Goal: Information Seeking & Learning: Learn about a topic

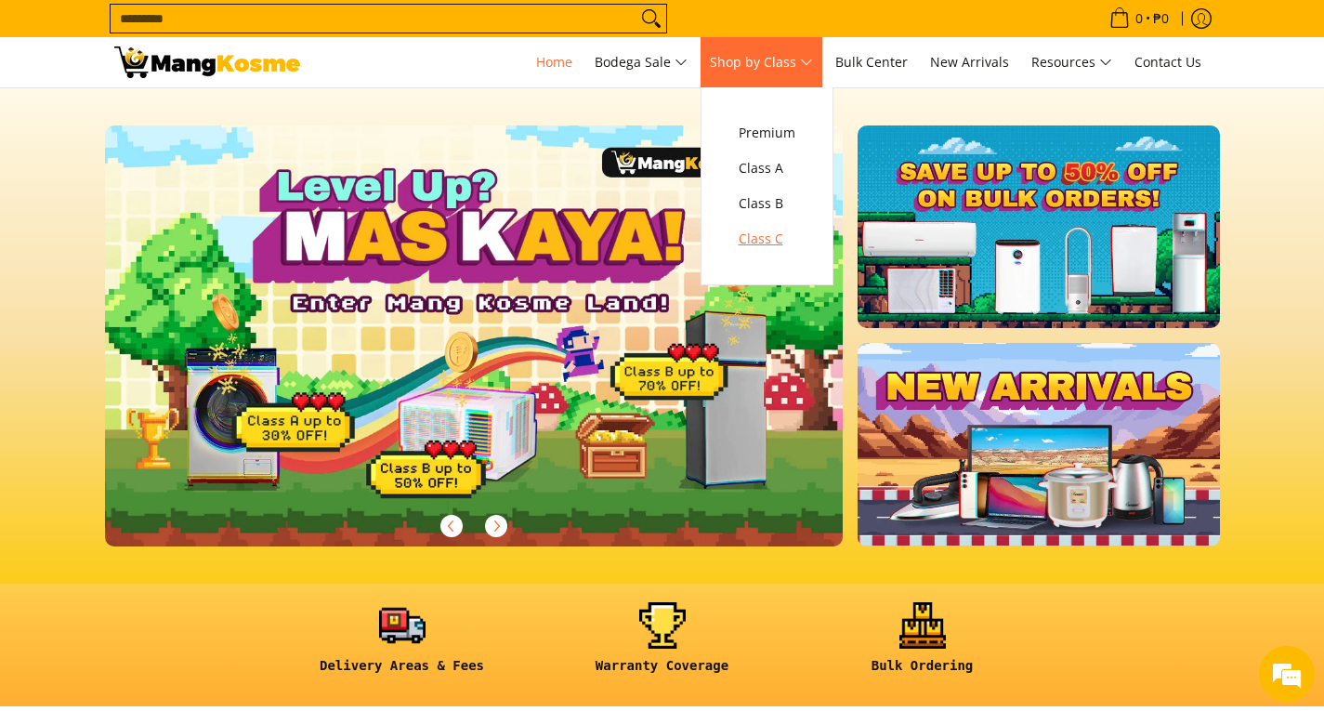
click at [771, 238] on span "Class C" at bounding box center [767, 239] width 57 height 23
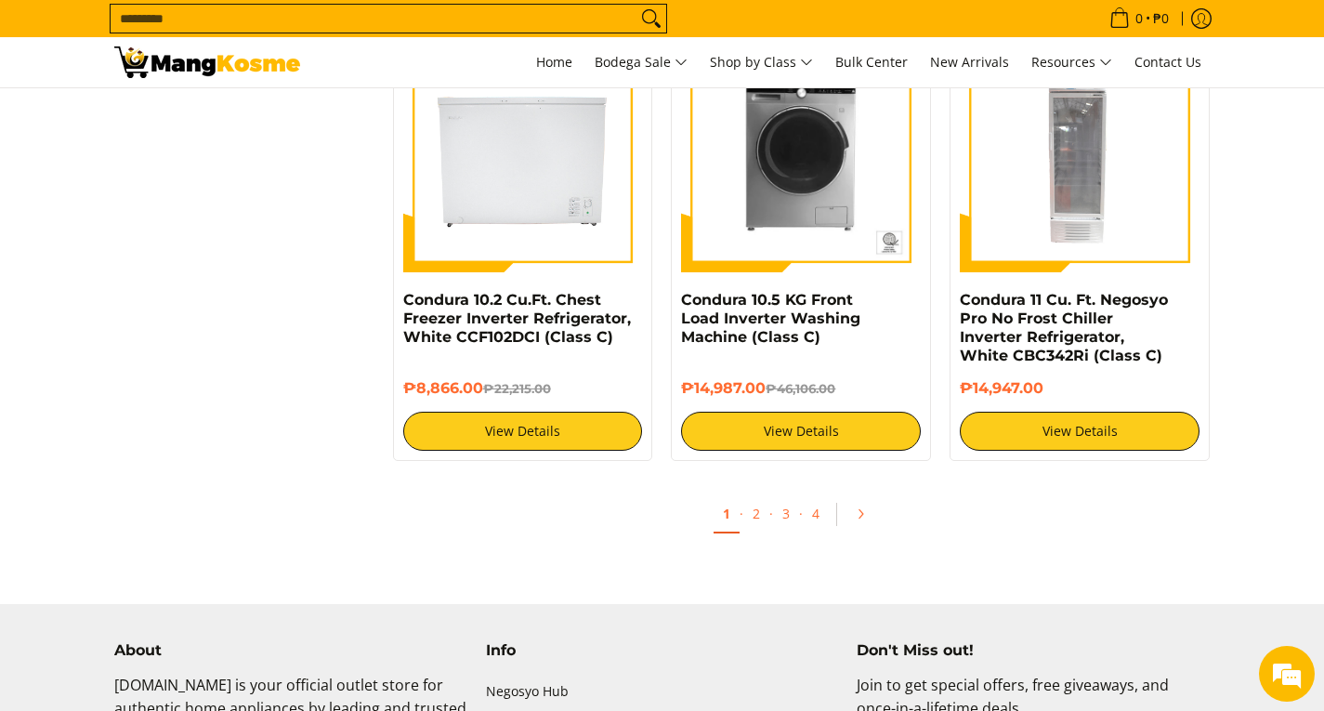
scroll to position [3624, 0]
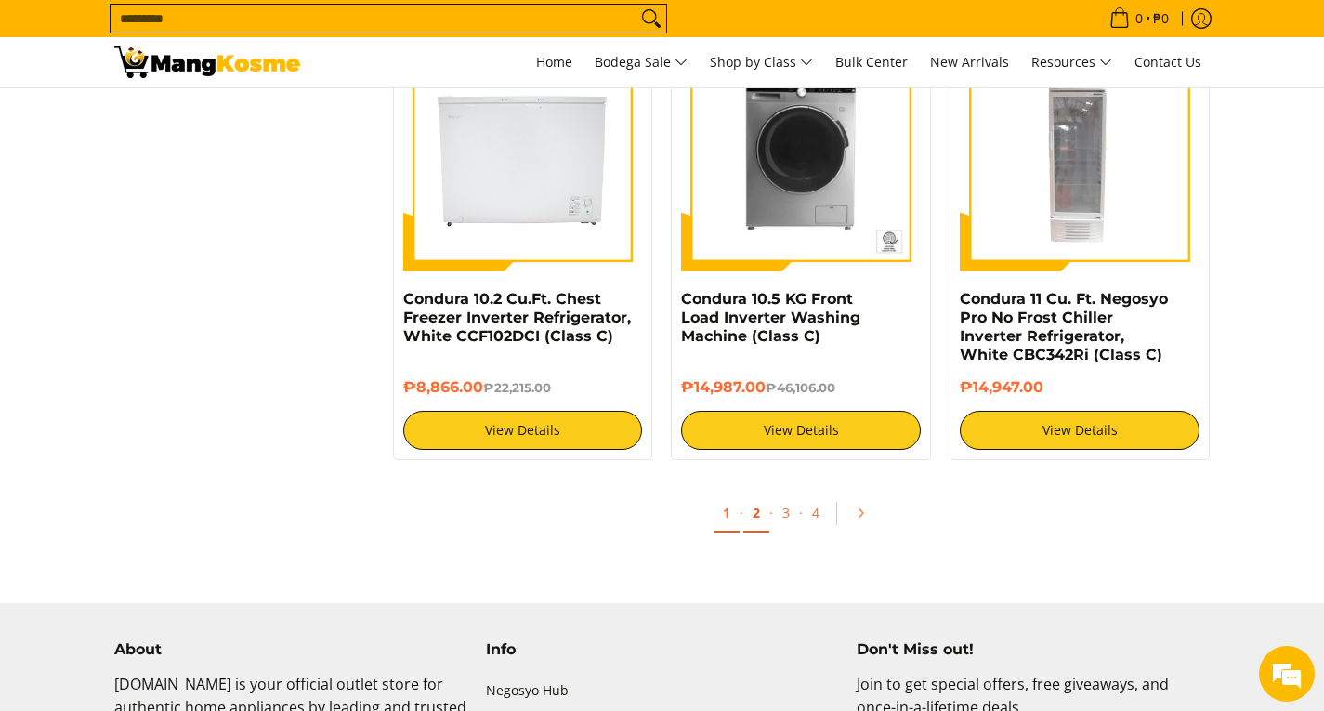
click at [755, 514] on link "2" at bounding box center [756, 513] width 26 height 38
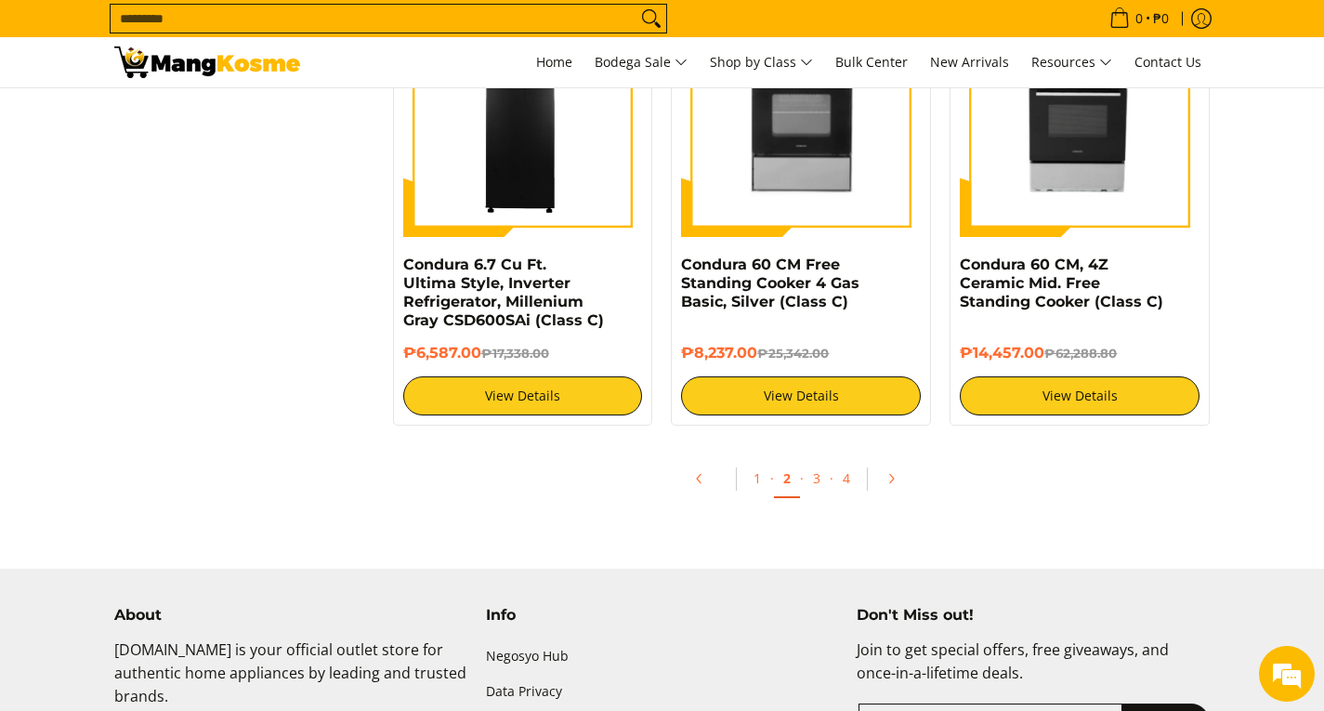
scroll to position [3624, 0]
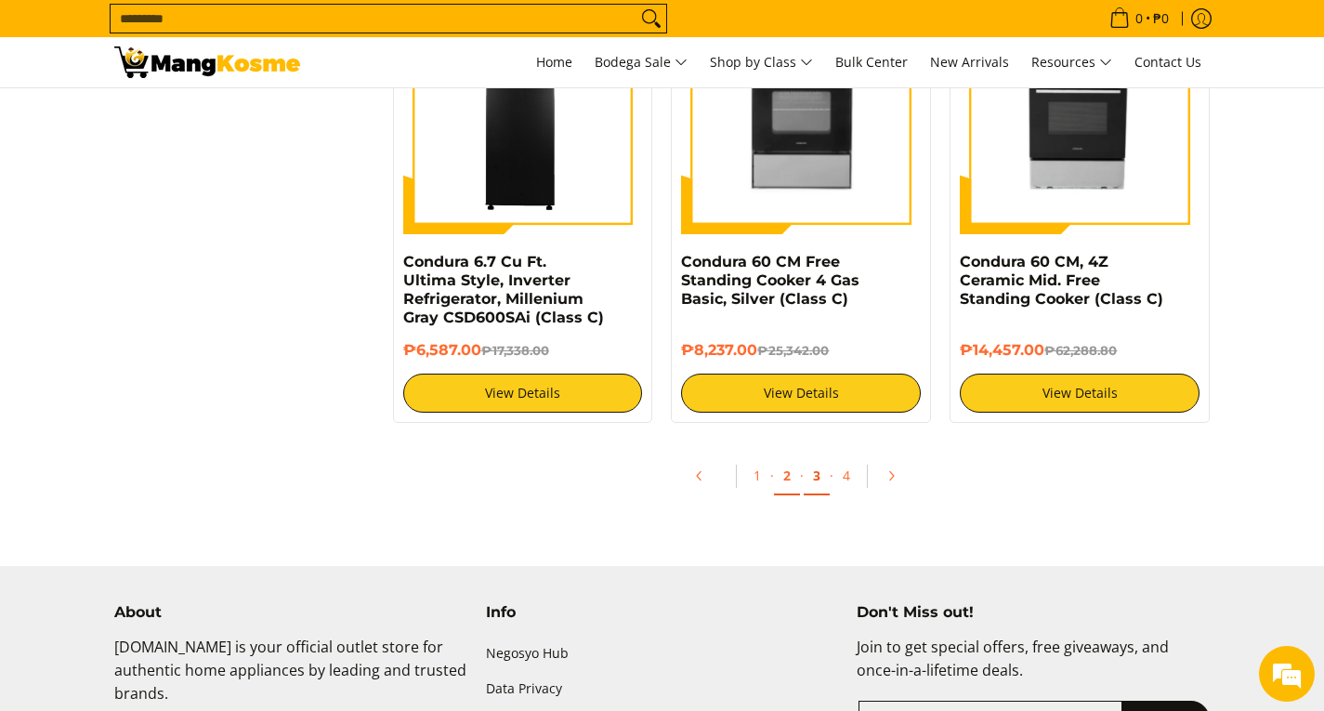
click at [813, 470] on link "3" at bounding box center [817, 476] width 26 height 38
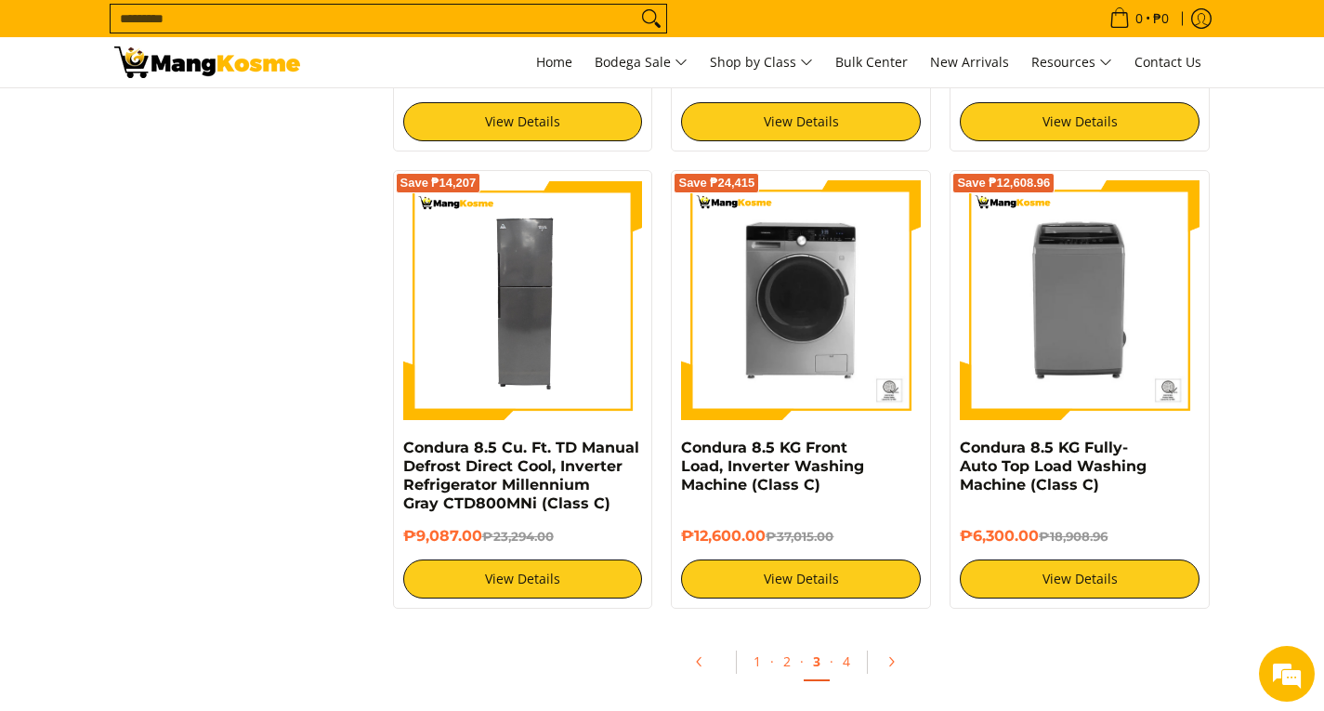
scroll to position [3531, 0]
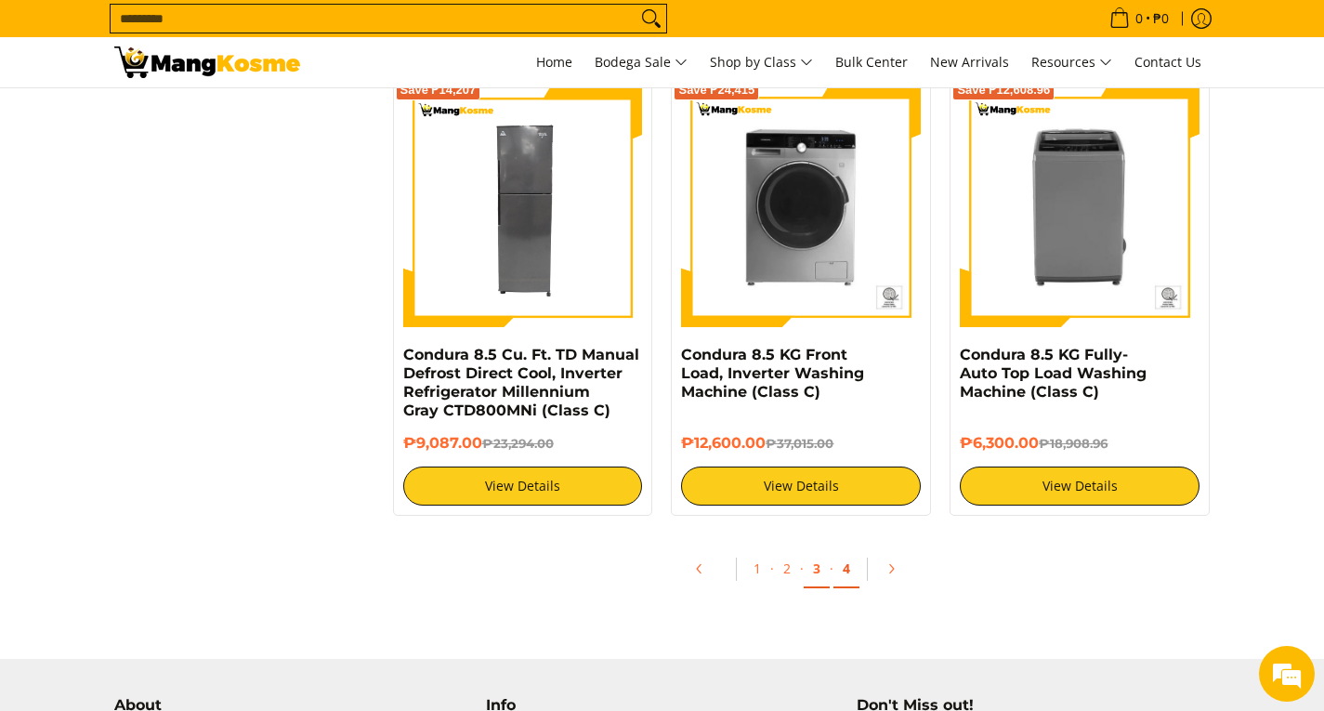
click at [846, 572] on link "4" at bounding box center [846, 569] width 26 height 38
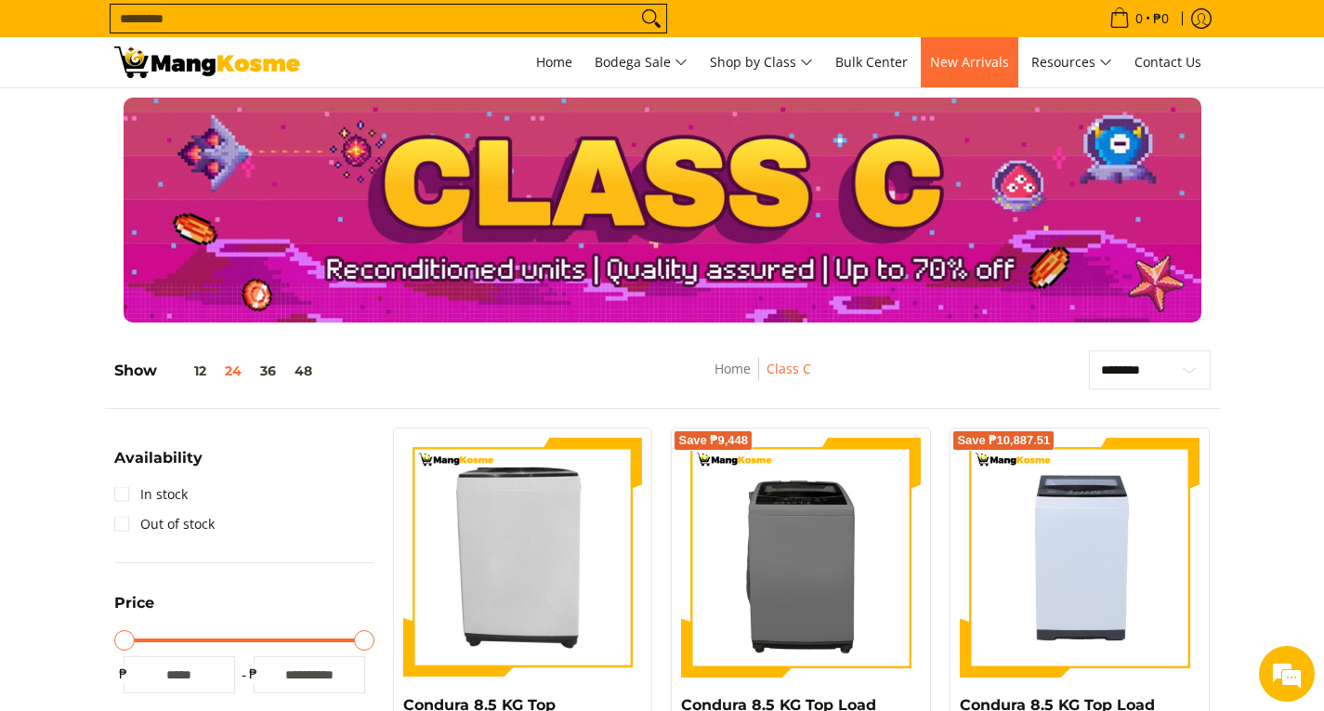
click at [951, 59] on span "New Arrivals" at bounding box center [969, 62] width 79 height 18
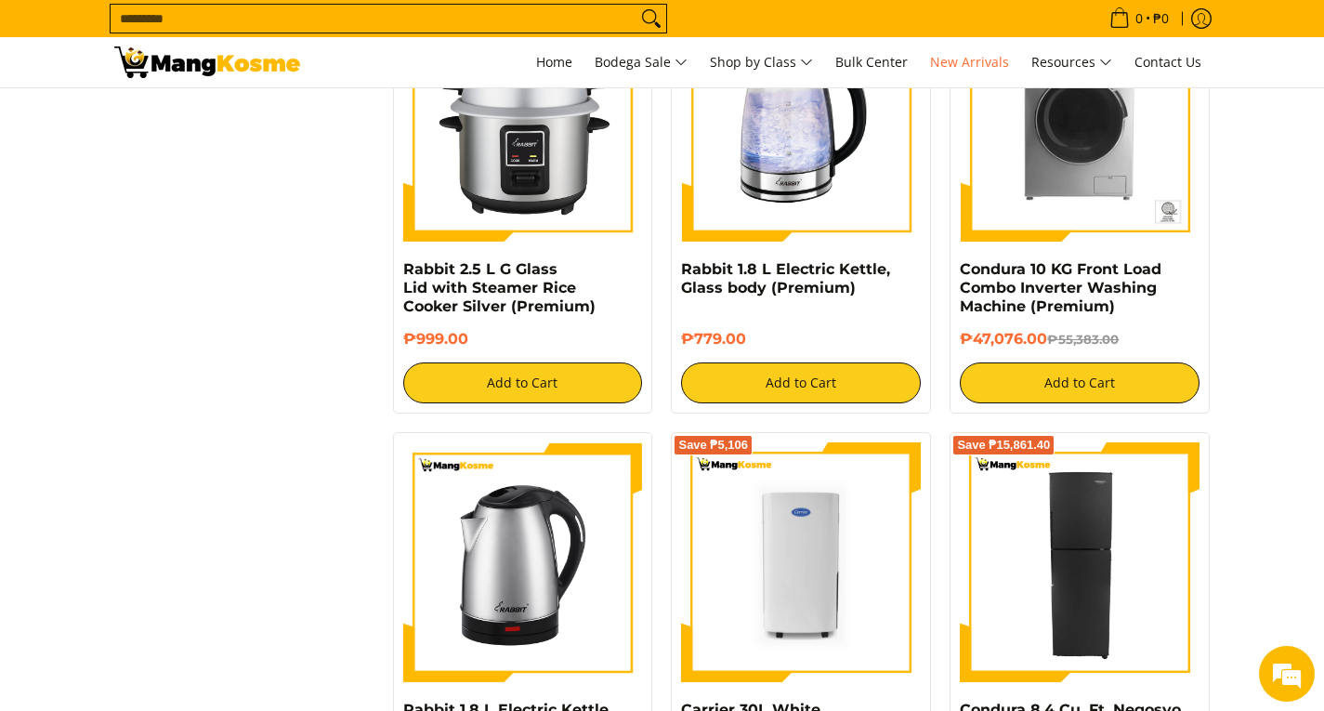
scroll to position [2787, 0]
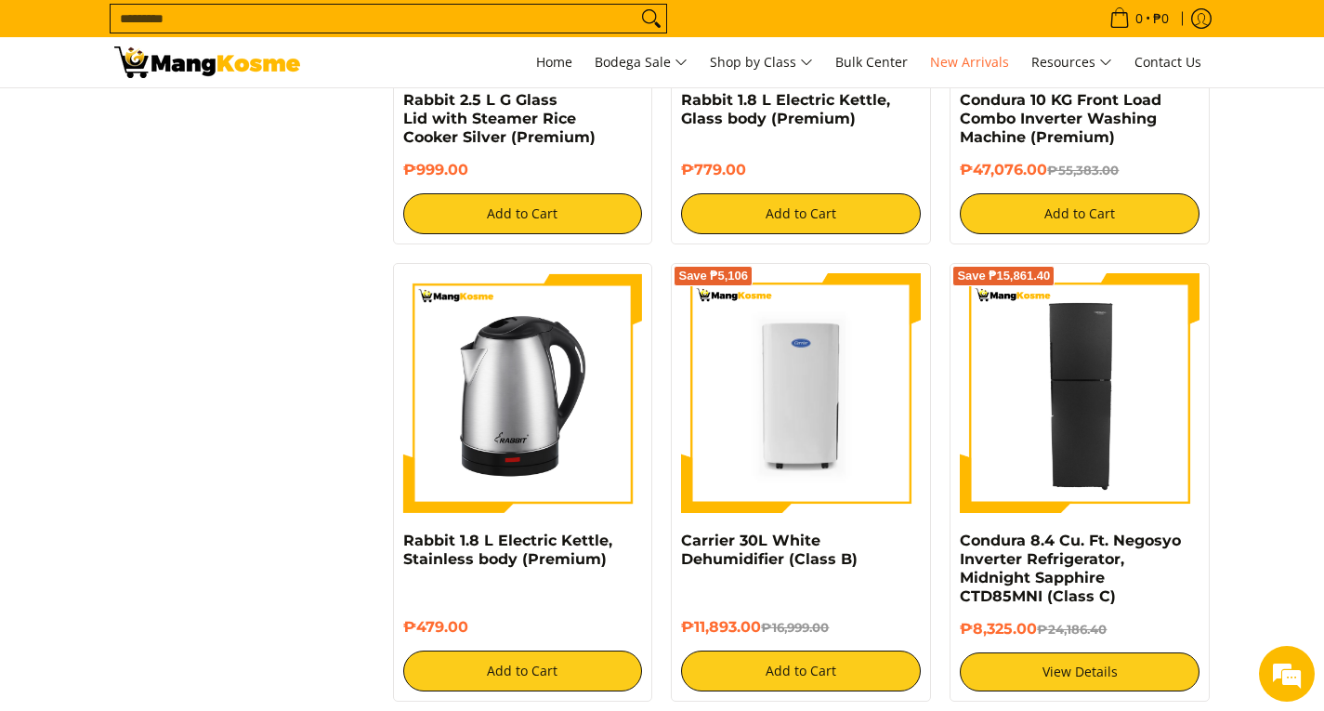
click at [338, 11] on input "Search..." at bounding box center [374, 19] width 526 height 28
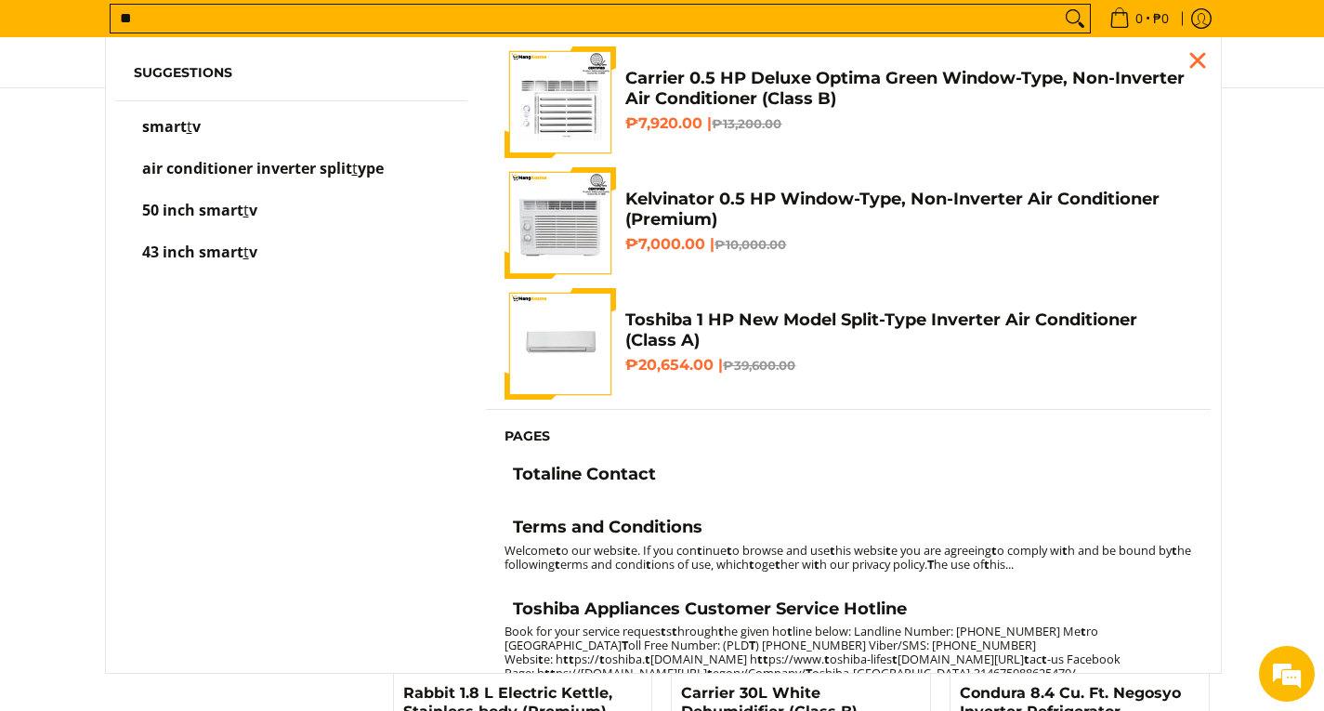
scroll to position [2629, 0]
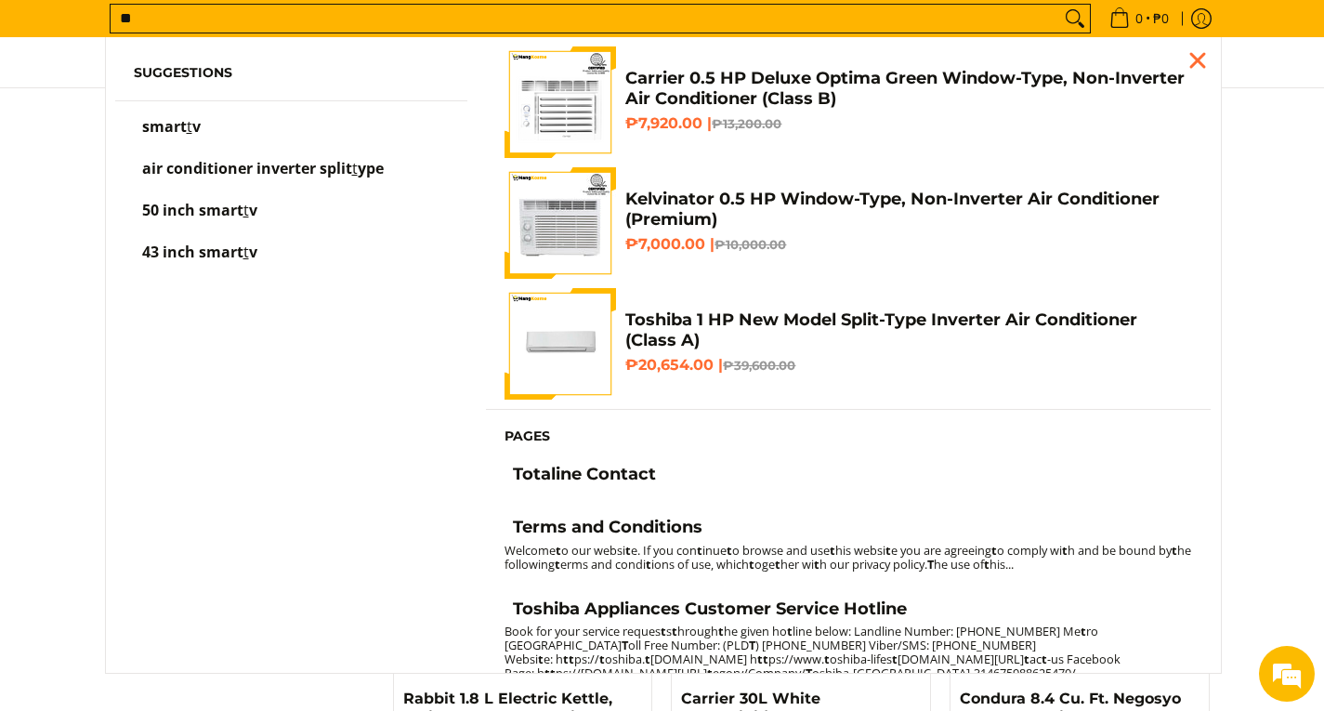
type input "**"
click at [1060, 5] on button "Search" at bounding box center [1075, 19] width 30 height 28
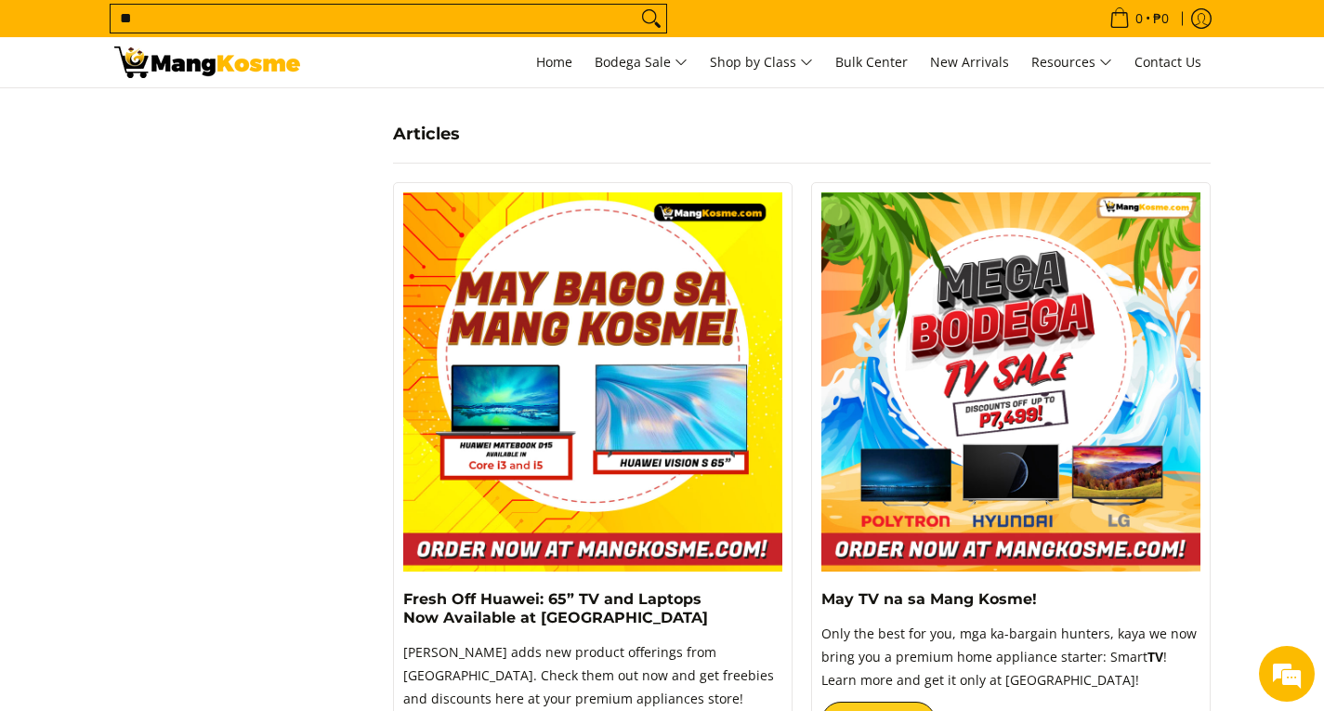
scroll to position [899, 0]
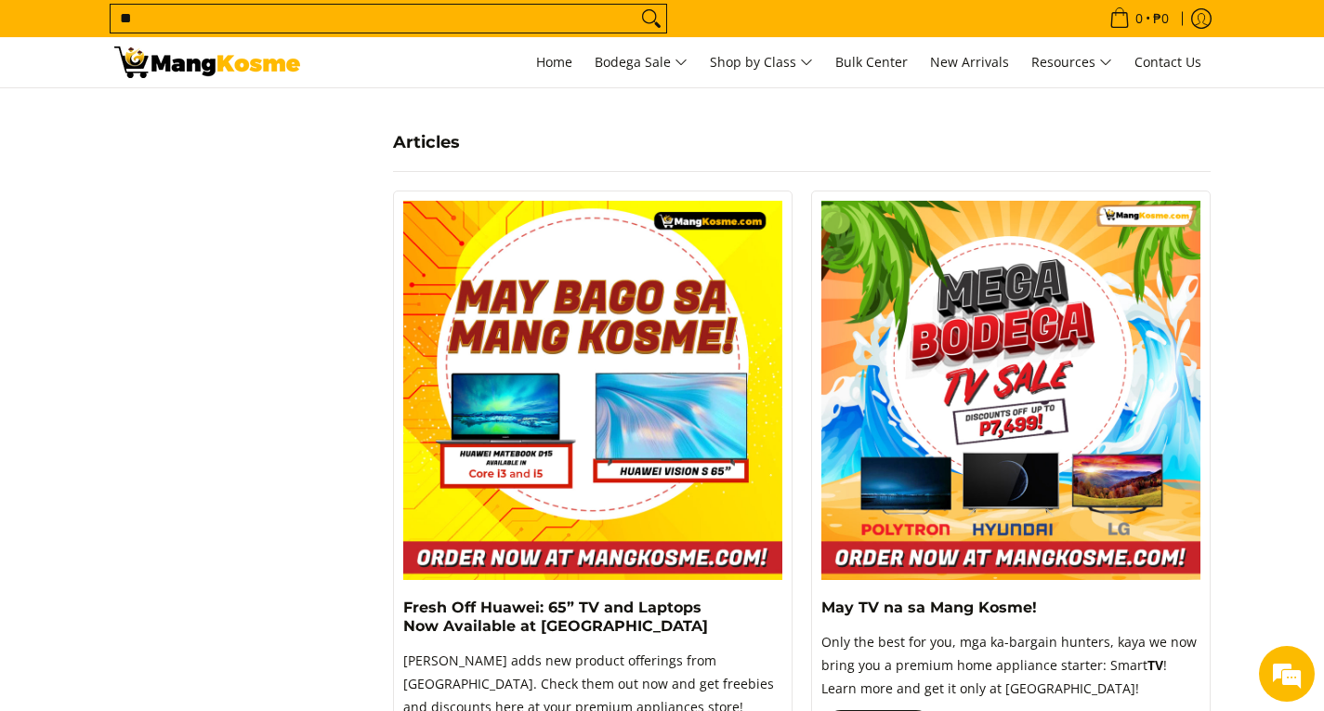
click at [1059, 366] on img at bounding box center [1010, 390] width 379 height 379
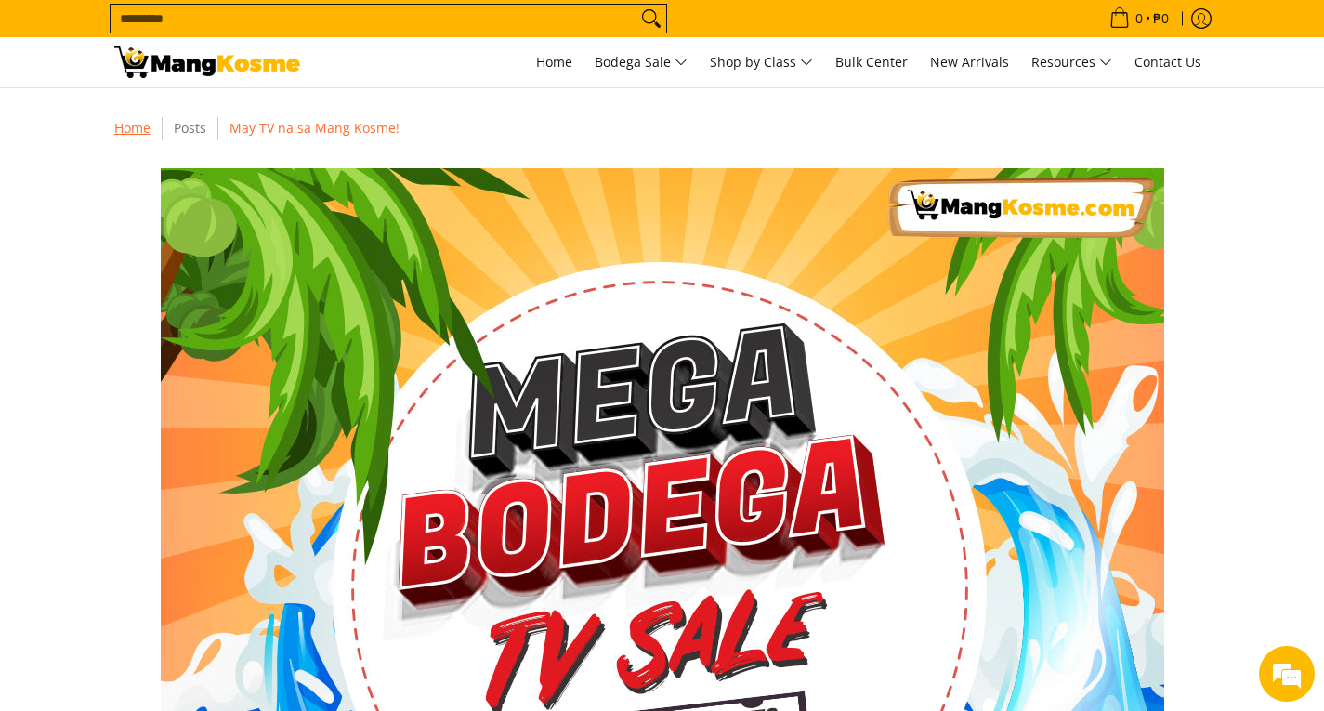
click at [147, 128] on link "Home" at bounding box center [132, 128] width 36 height 18
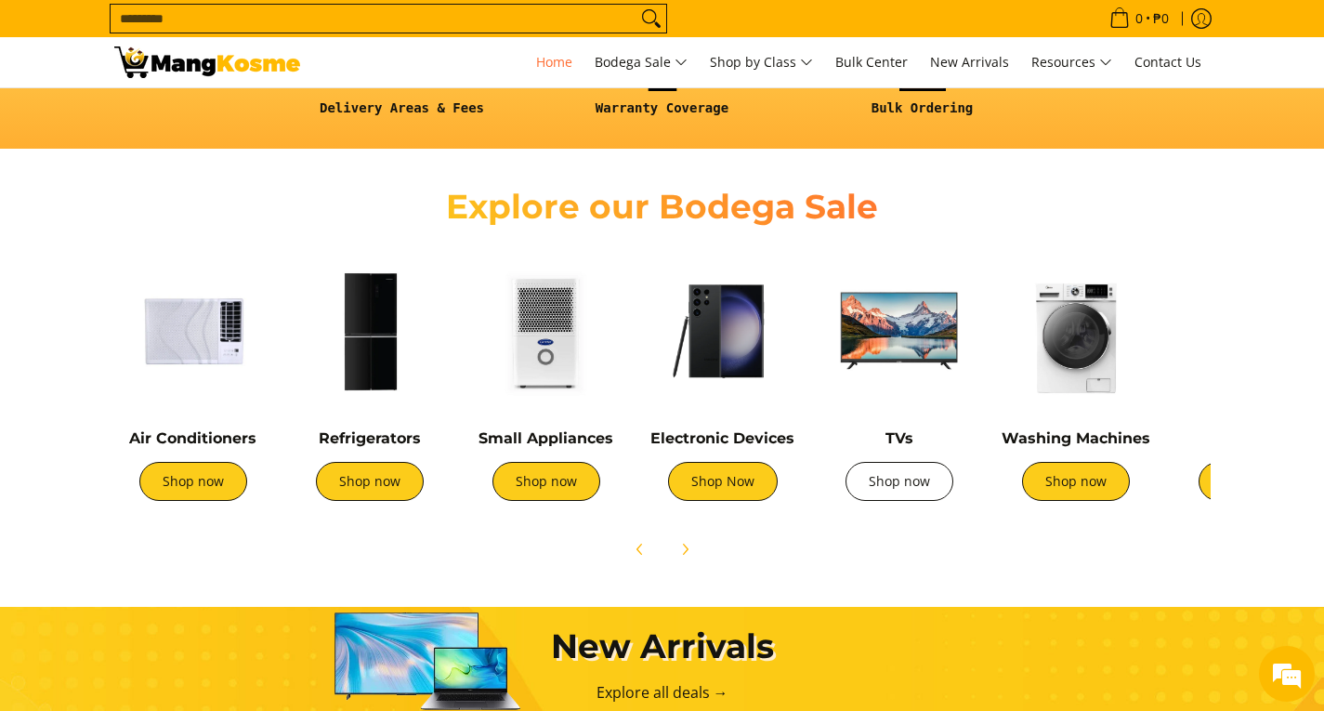
scroll to position [0, 739]
click at [903, 488] on link "Shop now" at bounding box center [900, 481] width 108 height 39
click at [904, 316] on img at bounding box center [899, 331] width 158 height 158
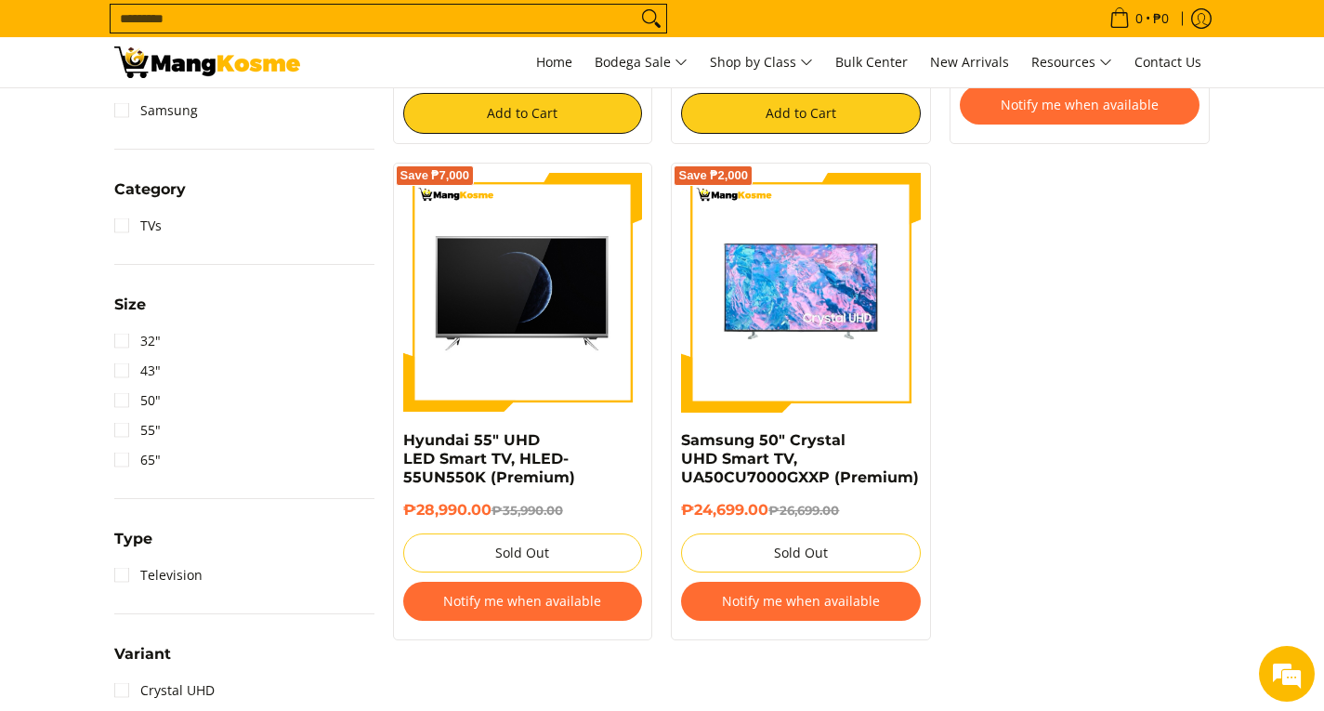
scroll to position [743, 0]
